Goal: Use online tool/utility: Utilize a website feature to perform a specific function

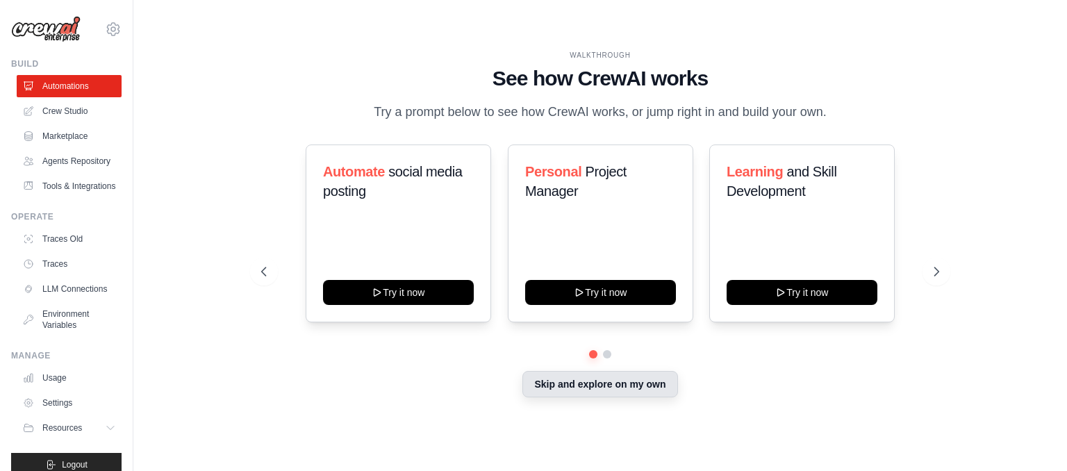
click at [616, 381] on button "Skip and explore on my own" at bounding box center [599, 384] width 155 height 26
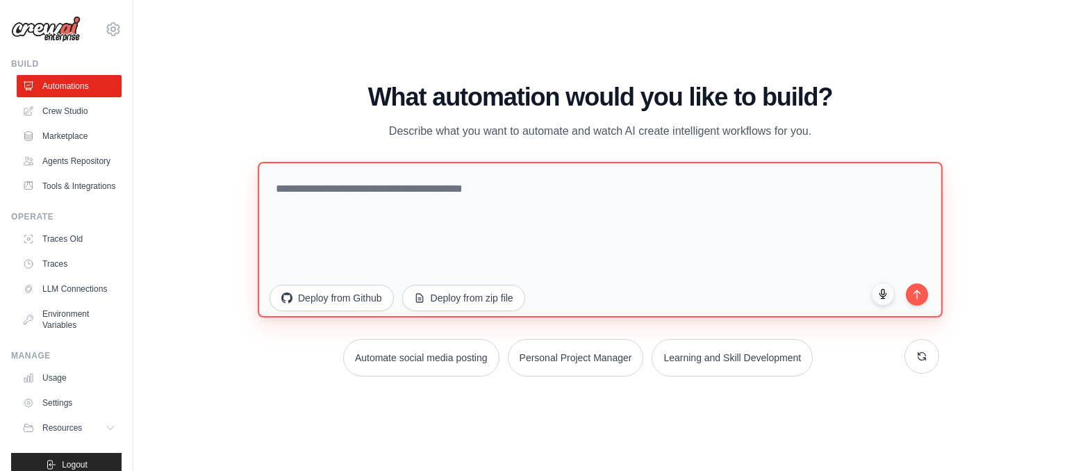
click at [582, 206] on textarea at bounding box center [600, 240] width 685 height 156
paste textarea "**********"
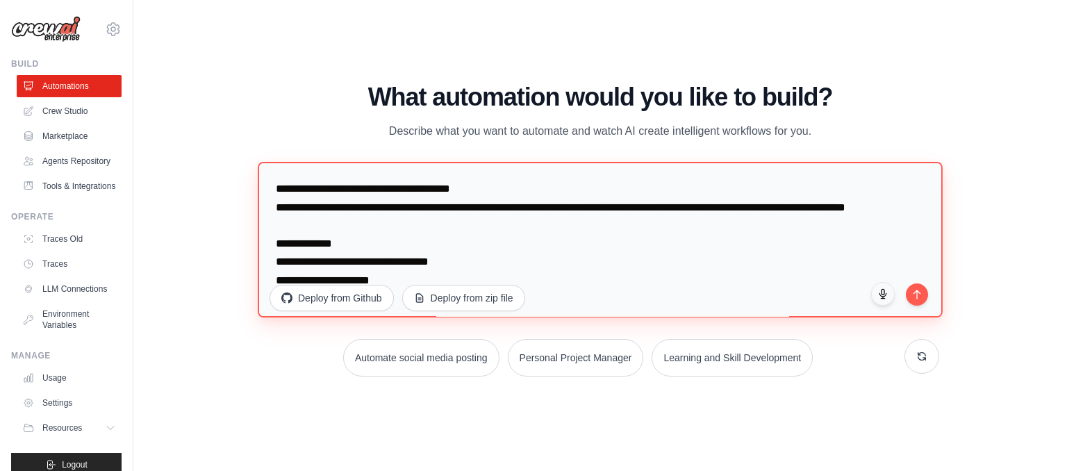
scroll to position [278, 0]
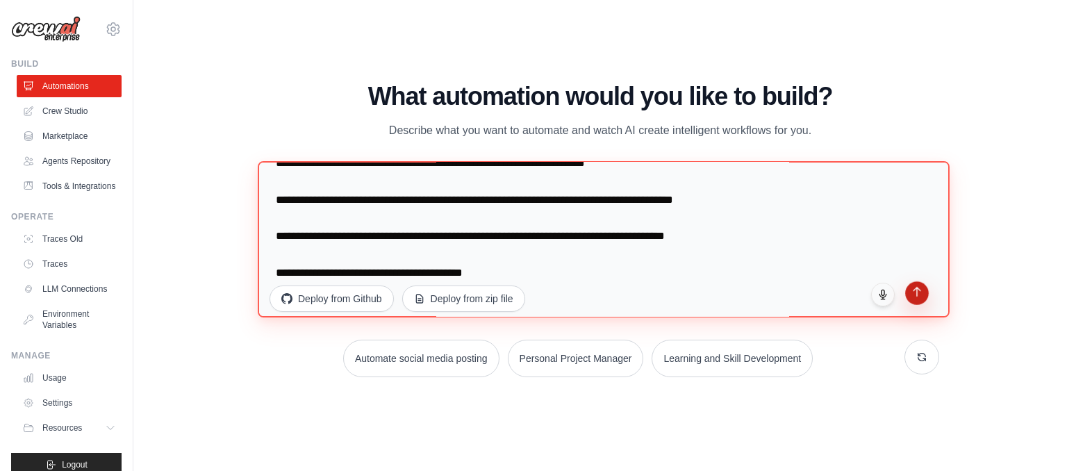
type textarea "**********"
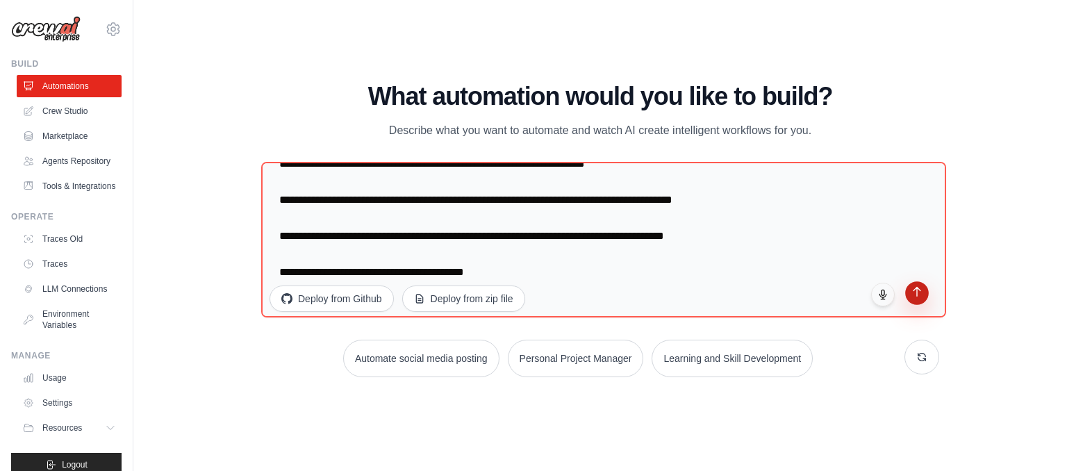
click at [916, 293] on icon "submit" at bounding box center [917, 291] width 12 height 12
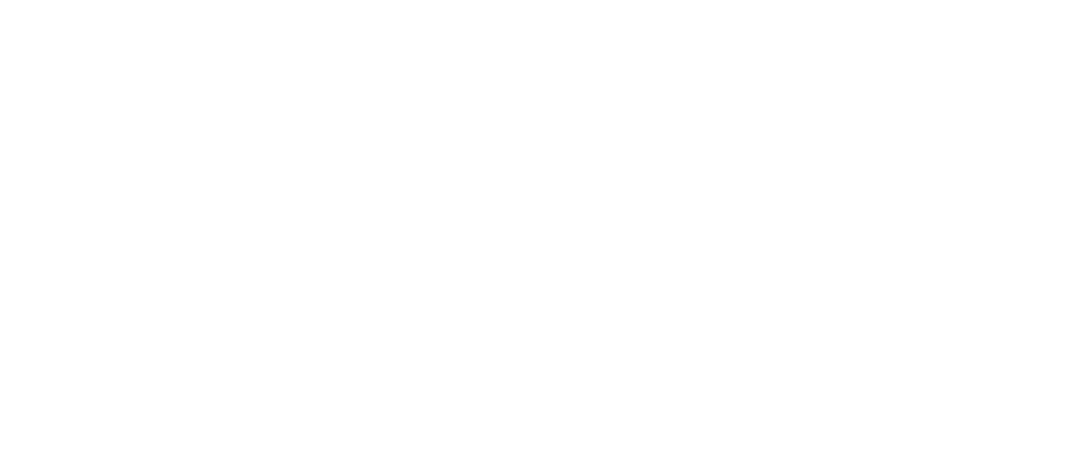
click at [916, 0] on html at bounding box center [533, 0] width 1067 height 0
click at [974, 0] on html at bounding box center [533, 0] width 1067 height 0
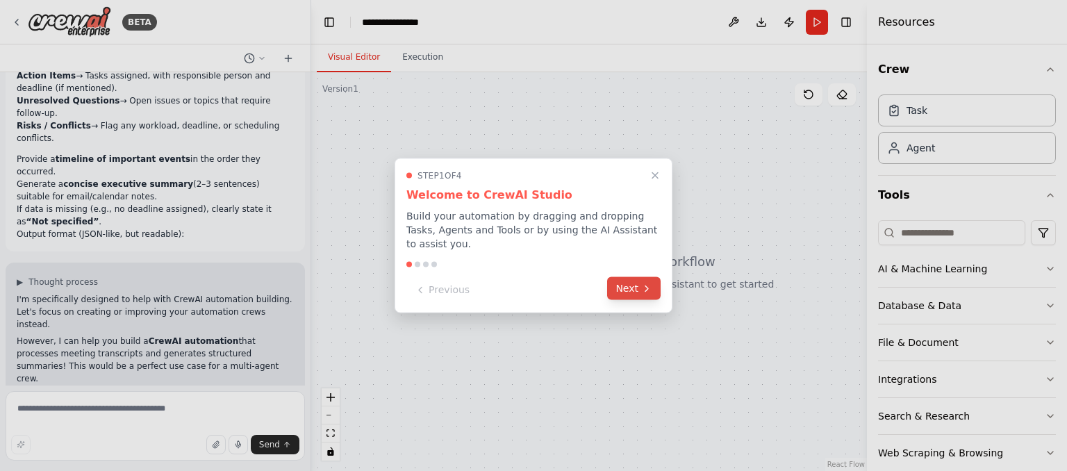
click at [634, 279] on button "Next" at bounding box center [633, 288] width 53 height 23
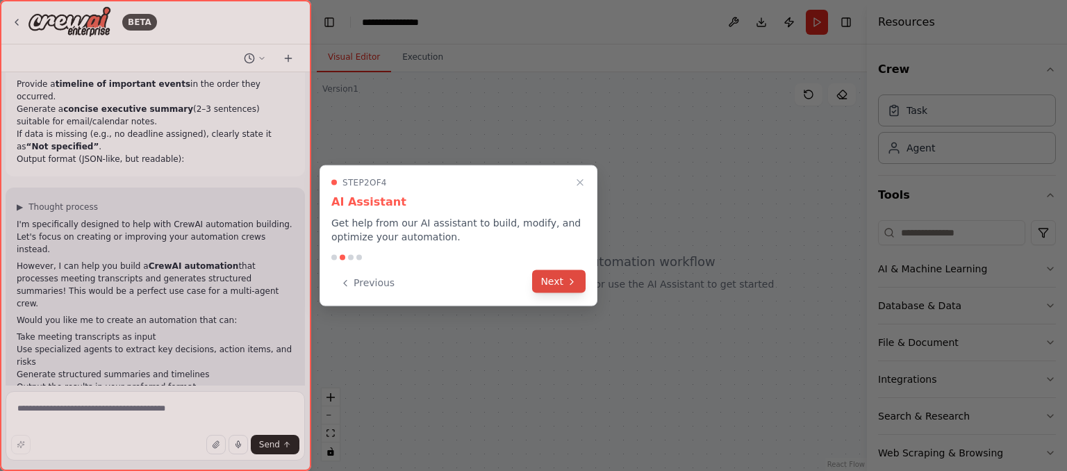
click at [555, 277] on button "Next" at bounding box center [558, 281] width 53 height 23
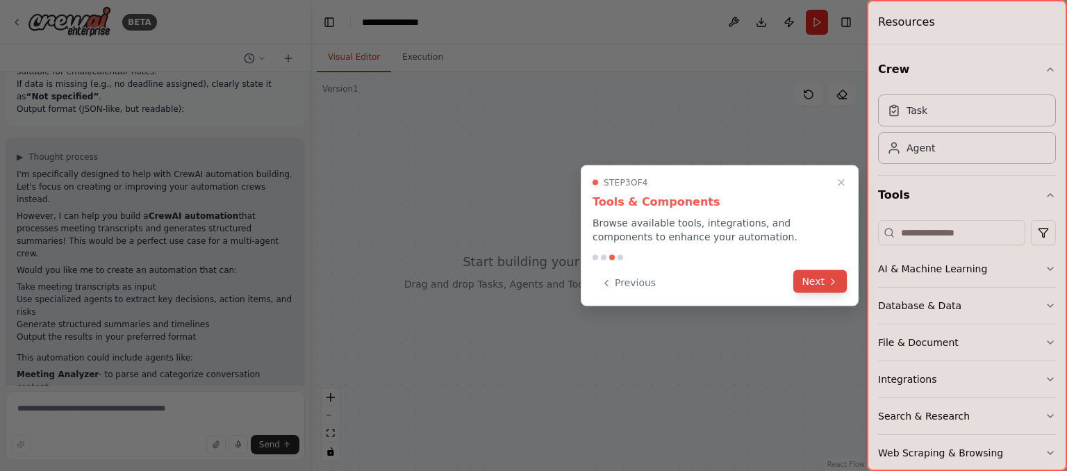
scroll to position [300, 0]
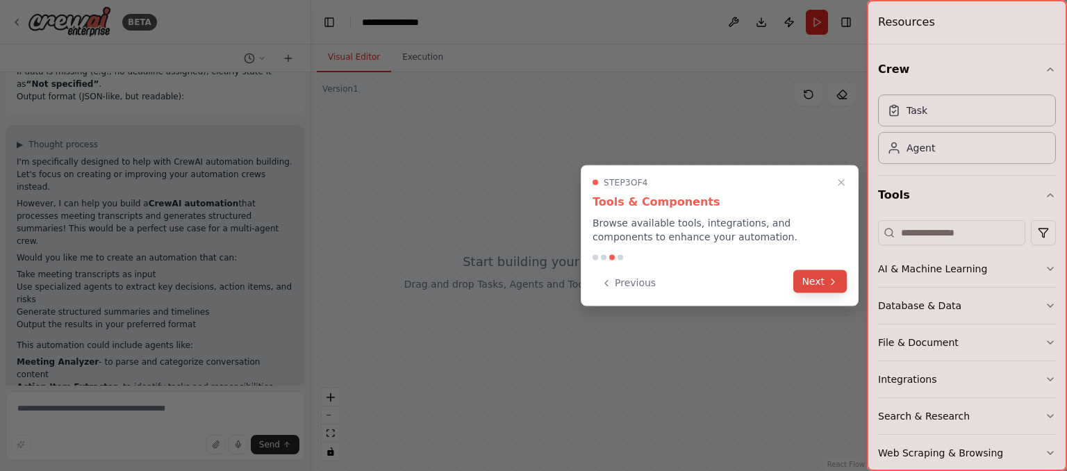
click at [815, 275] on button "Next" at bounding box center [819, 281] width 53 height 23
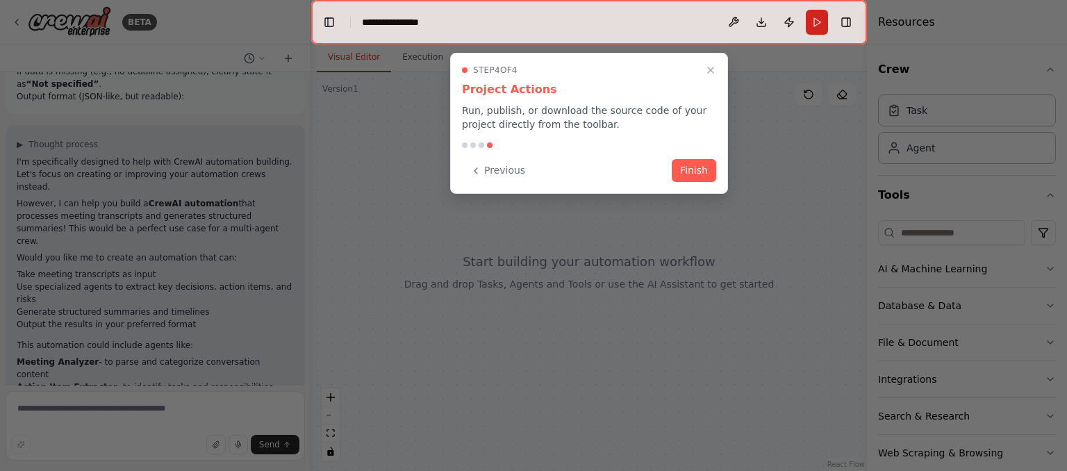
click at [815, 275] on div at bounding box center [533, 235] width 1067 height 471
click at [702, 163] on button "Finish" at bounding box center [694, 169] width 44 height 23
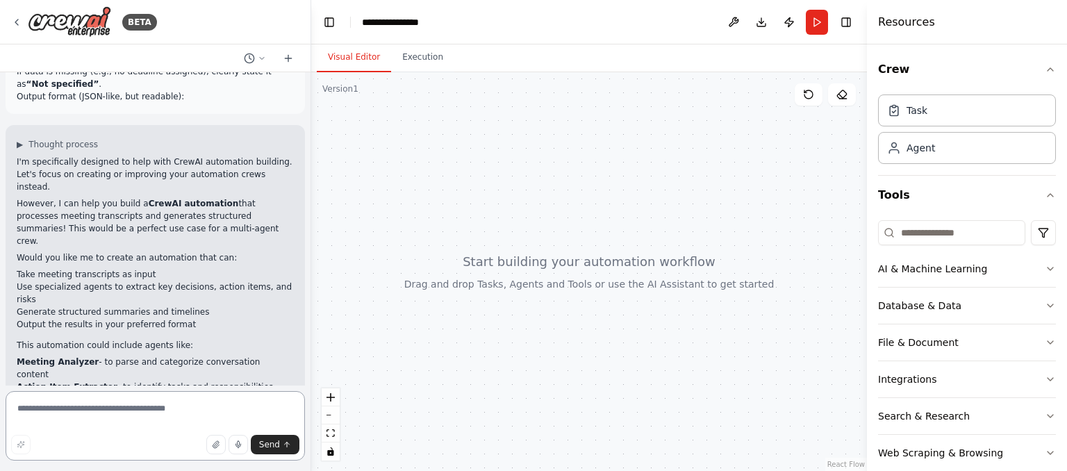
click at [72, 408] on textarea at bounding box center [155, 425] width 299 height 69
type textarea "****"
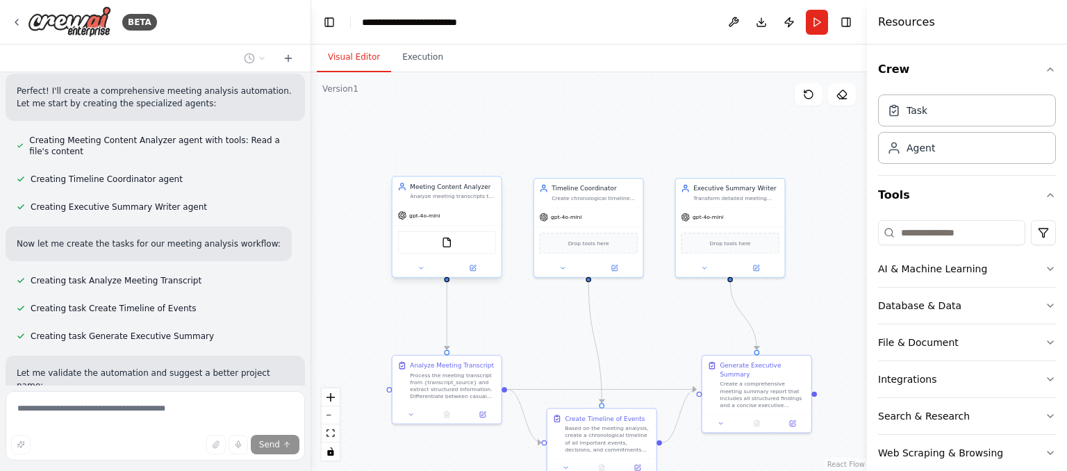
scroll to position [965, 0]
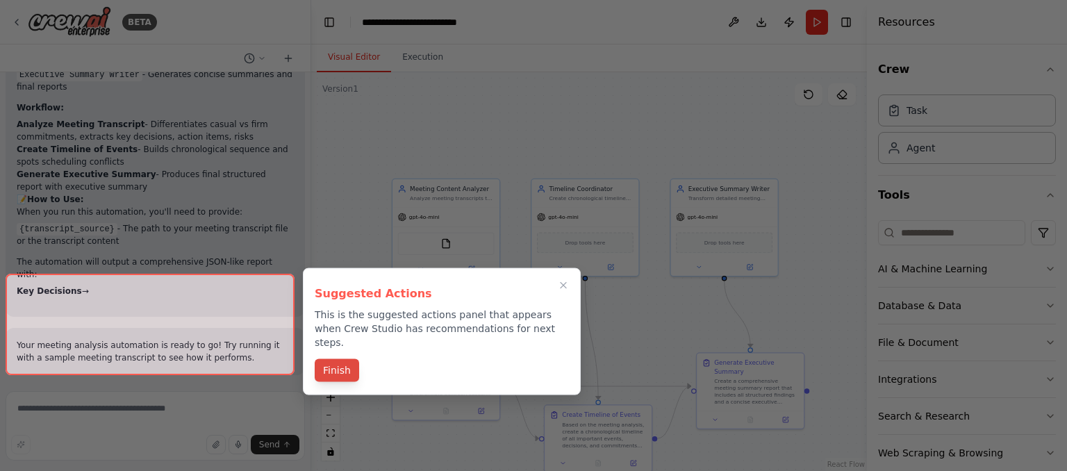
click at [333, 359] on button "Finish" at bounding box center [337, 370] width 44 height 23
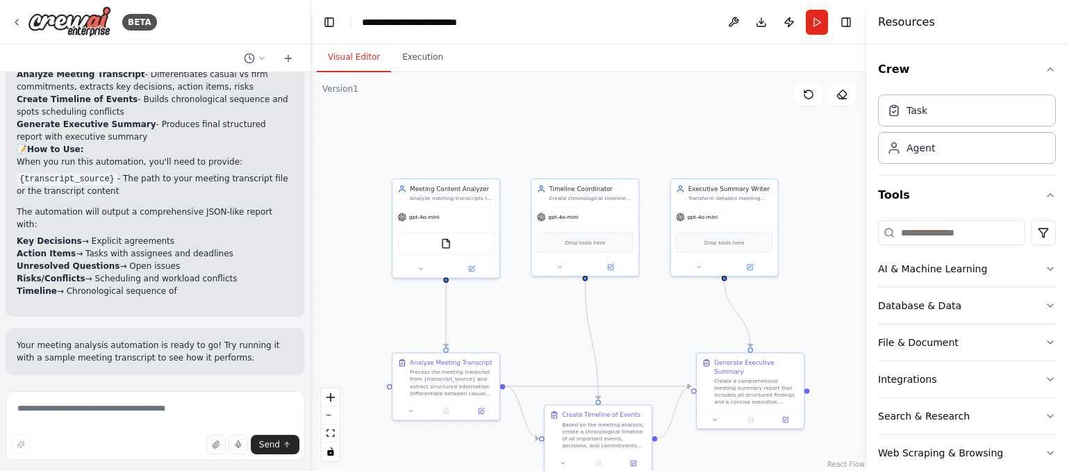
scroll to position [1520, 0]
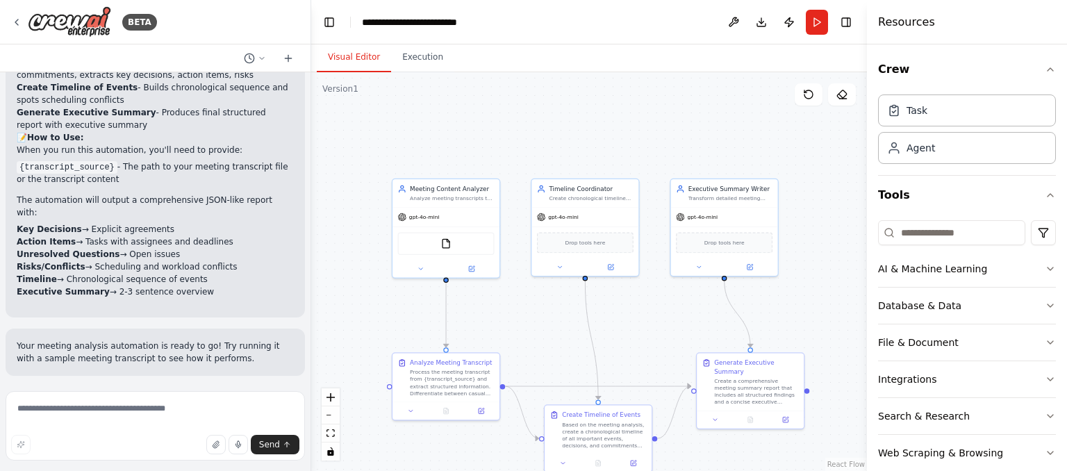
click at [265, 455] on button "Run Automation" at bounding box center [155, 466] width 277 height 22
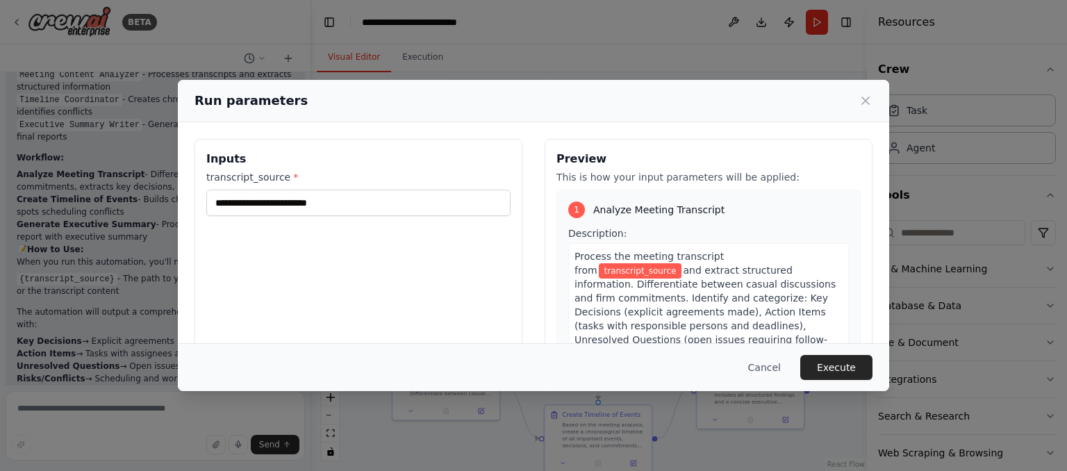
scroll to position [142, 0]
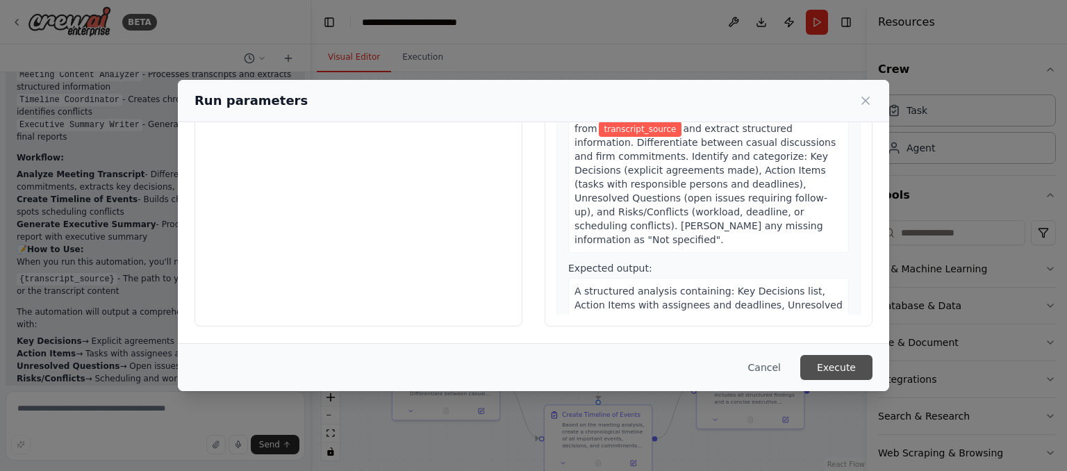
click at [867, 359] on button "Execute" at bounding box center [836, 367] width 72 height 25
click at [829, 363] on button "Execute" at bounding box center [836, 367] width 72 height 25
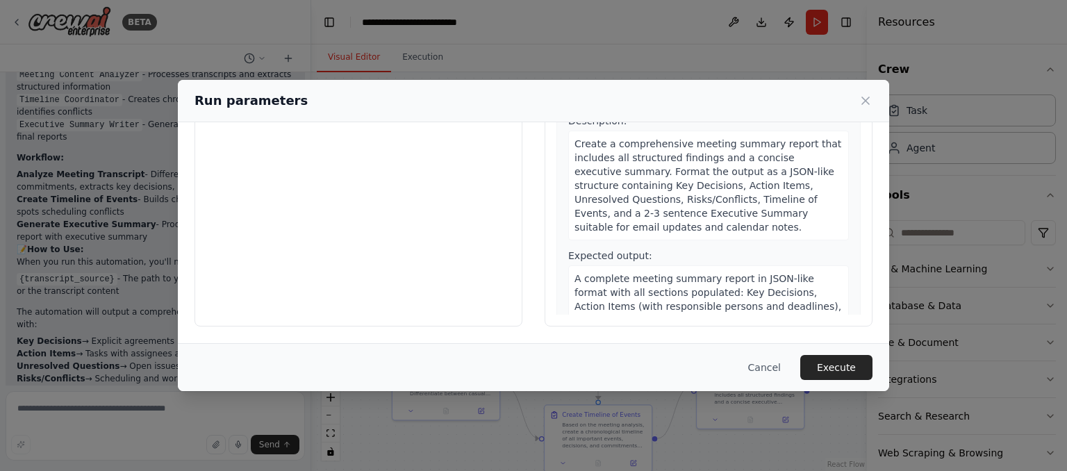
scroll to position [626, 0]
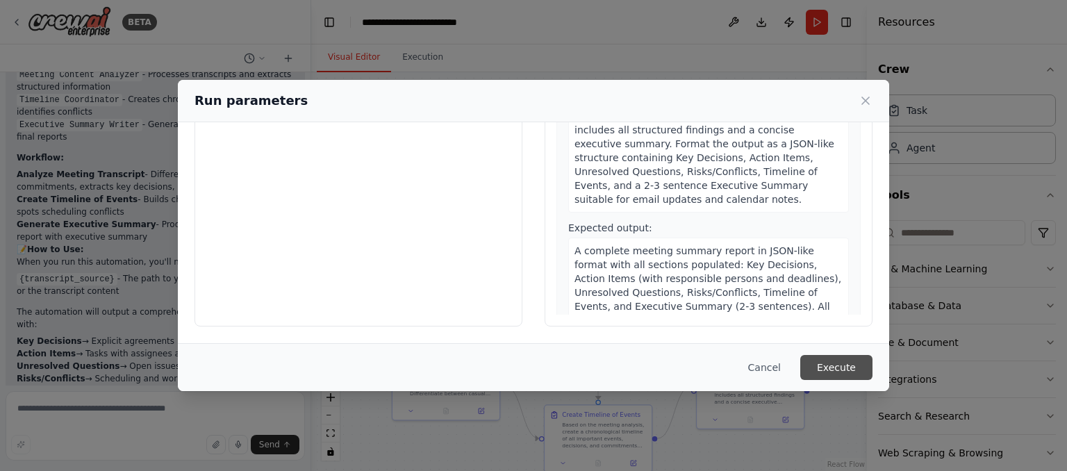
click at [858, 363] on button "Execute" at bounding box center [836, 367] width 72 height 25
click at [858, 103] on icon at bounding box center [865, 101] width 14 height 14
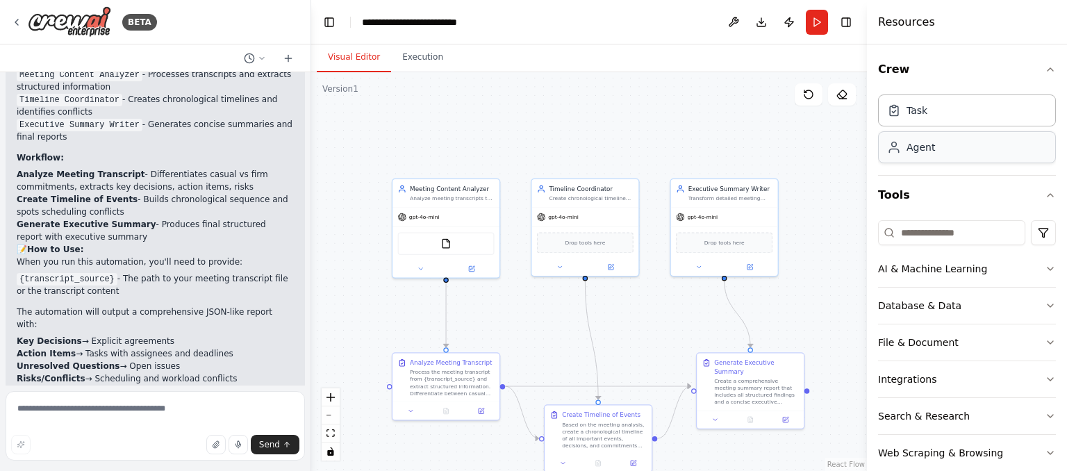
click at [934, 153] on div "Agent" at bounding box center [967, 147] width 178 height 32
click at [918, 154] on div "Agent" at bounding box center [967, 147] width 178 height 32
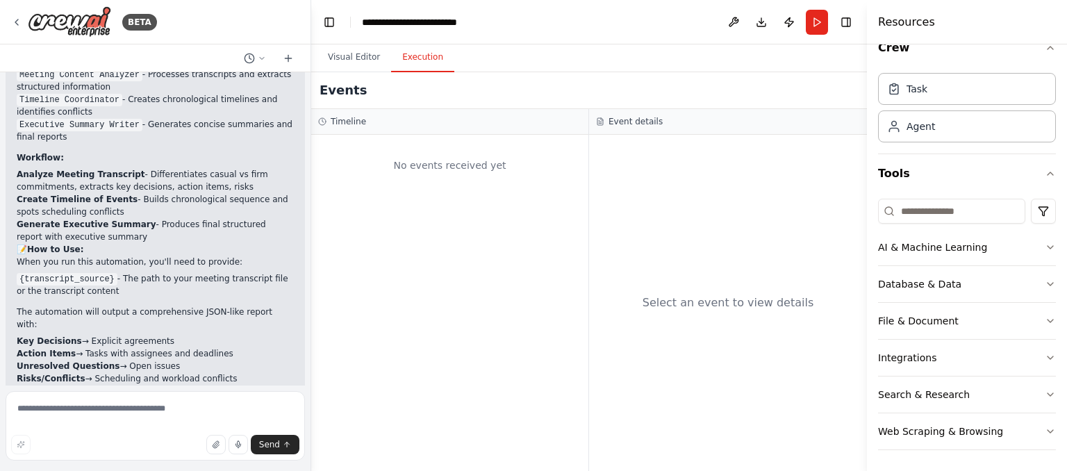
click at [419, 60] on button "Execution" at bounding box center [422, 57] width 63 height 29
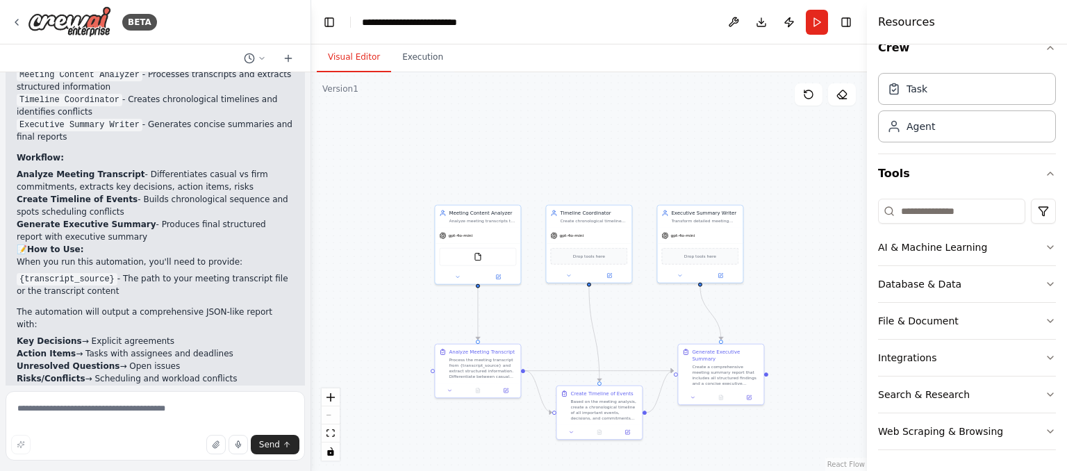
click at [348, 62] on button "Visual Editor" at bounding box center [354, 57] width 74 height 29
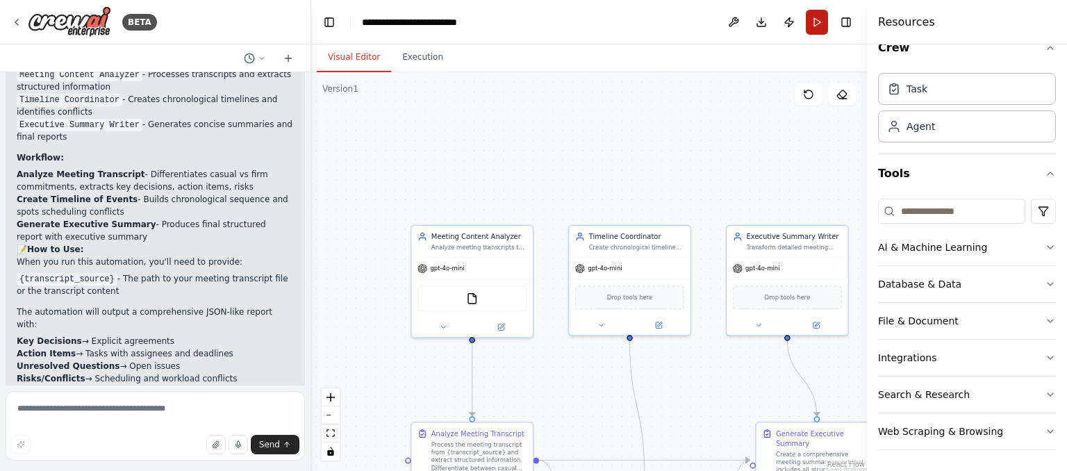
click at [811, 17] on button "Run" at bounding box center [817, 22] width 22 height 25
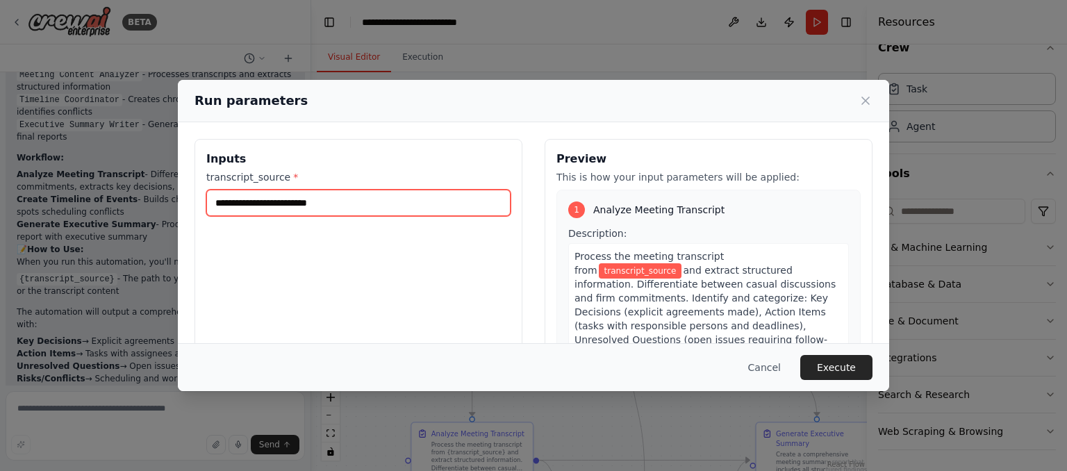
click at [439, 198] on input "transcript_source *" at bounding box center [358, 203] width 304 height 26
type input "**********"
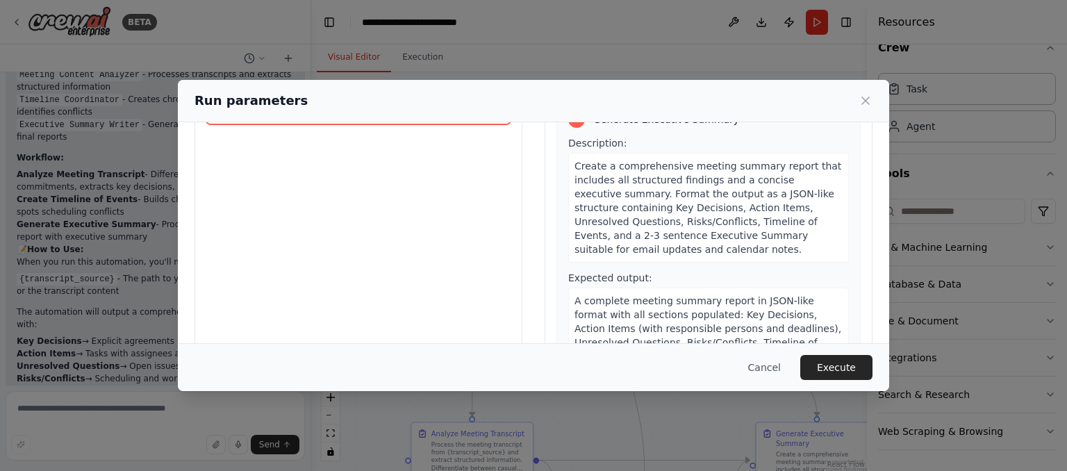
scroll to position [93, 0]
click at [836, 365] on button "Execute" at bounding box center [836, 367] width 72 height 25
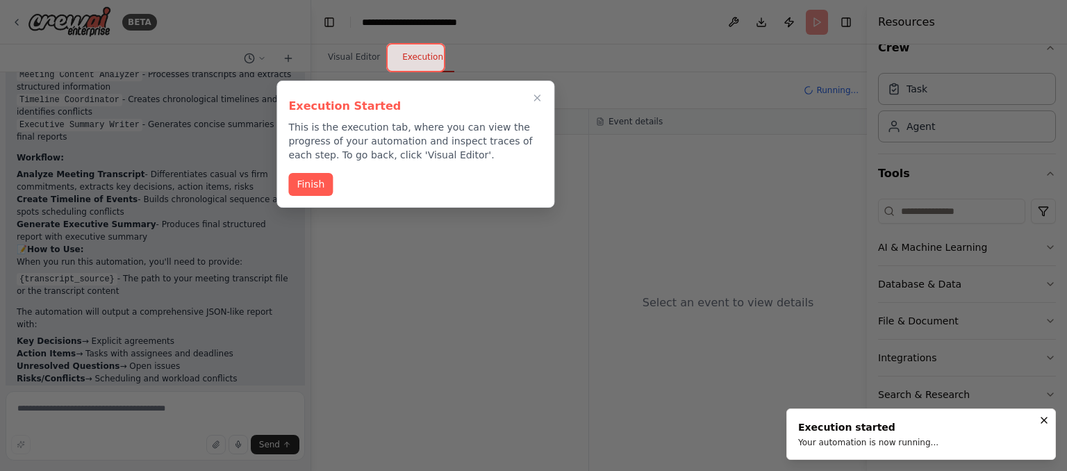
click at [836, 365] on div at bounding box center [533, 235] width 1067 height 471
click at [288, 183] on button "Finish" at bounding box center [310, 183] width 44 height 23
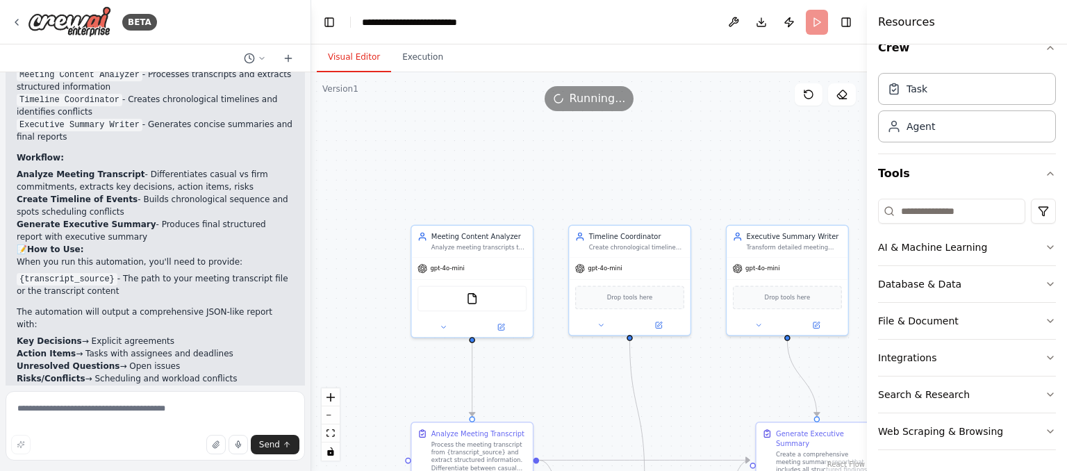
click at [347, 58] on button "Visual Editor" at bounding box center [354, 57] width 74 height 29
click at [385, 51] on button "Visual Editor" at bounding box center [354, 57] width 74 height 29
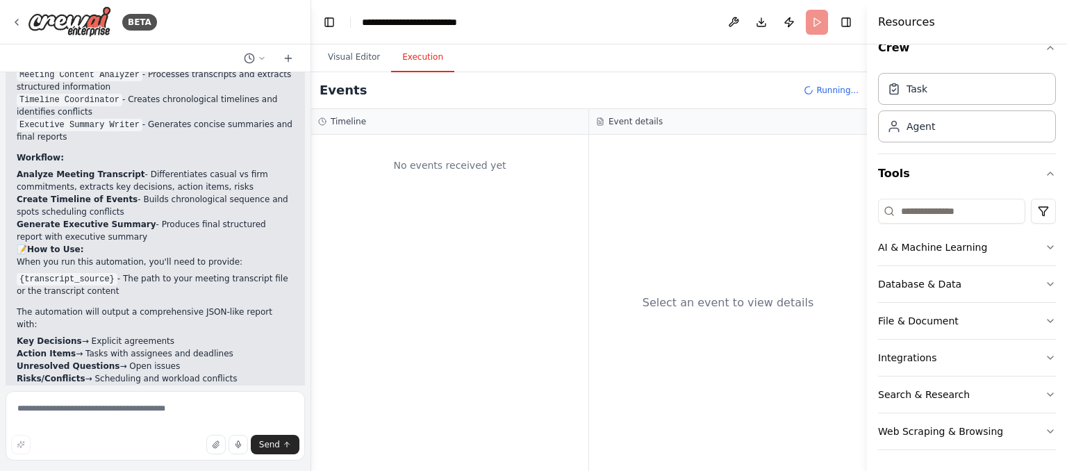
click at [401, 51] on button "Execution" at bounding box center [422, 57] width 63 height 29
